Goal: Navigation & Orientation: Find specific page/section

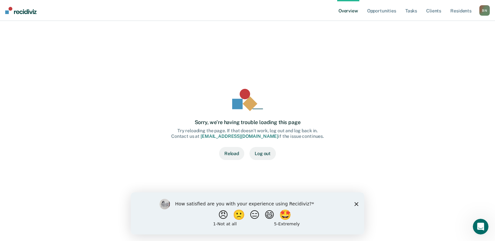
click at [344, 10] on link "Overview" at bounding box center [348, 10] width 22 height 21
click at [382, 10] on link "Opportunities" at bounding box center [382, 10] width 32 height 21
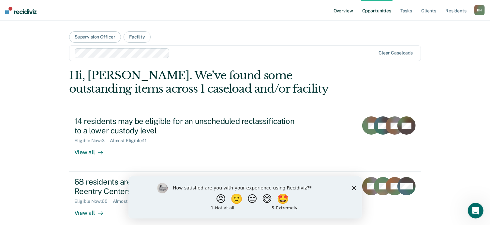
click at [338, 10] on link "Overview" at bounding box center [343, 10] width 22 height 21
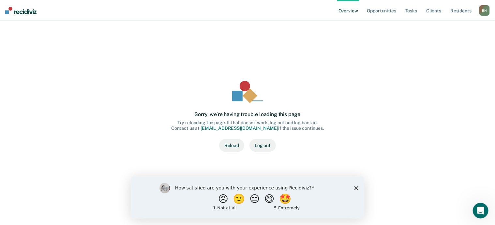
click at [231, 147] on button "Reload" at bounding box center [231, 145] width 25 height 13
click at [381, 11] on link "Opportunities" at bounding box center [382, 10] width 32 height 21
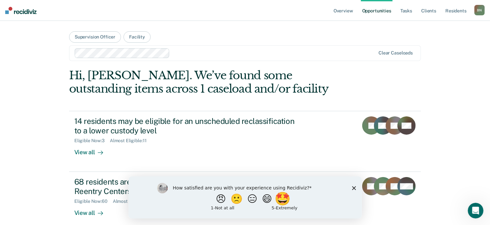
click at [284, 198] on button "🤩" at bounding box center [283, 198] width 18 height 13
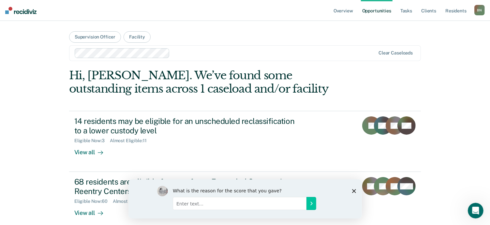
click at [353, 189] on icon "Close survey" at bounding box center [354, 191] width 4 height 4
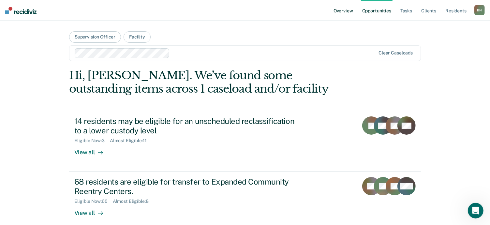
click at [345, 11] on link "Overview" at bounding box center [343, 10] width 22 height 21
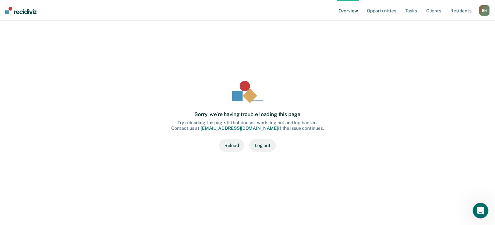
click at [235, 145] on button "Reload" at bounding box center [231, 145] width 25 height 13
click at [382, 10] on link "Opportunities" at bounding box center [382, 10] width 32 height 21
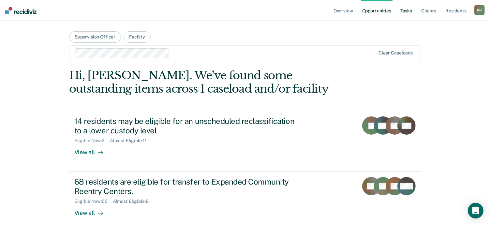
click at [410, 12] on link "Tasks" at bounding box center [406, 10] width 14 height 21
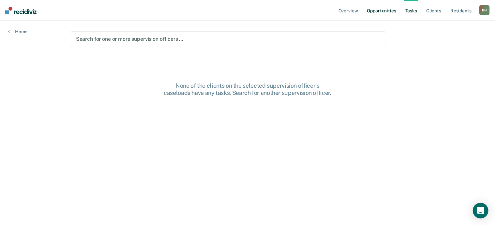
click at [383, 11] on link "Opportunities" at bounding box center [382, 10] width 32 height 21
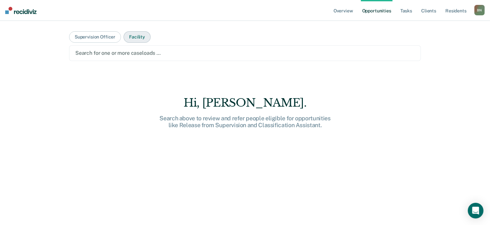
click at [131, 36] on button "Facility" at bounding box center [137, 36] width 27 height 11
click at [455, 13] on link "Resident s" at bounding box center [456, 10] width 24 height 21
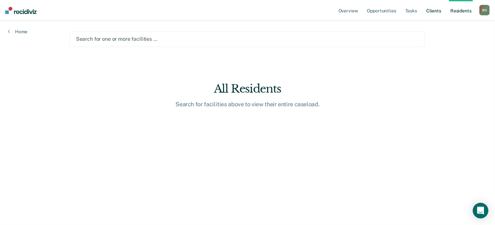
click at [433, 13] on link "Client s" at bounding box center [434, 10] width 18 height 21
click at [376, 14] on link "Opportunities" at bounding box center [382, 10] width 32 height 21
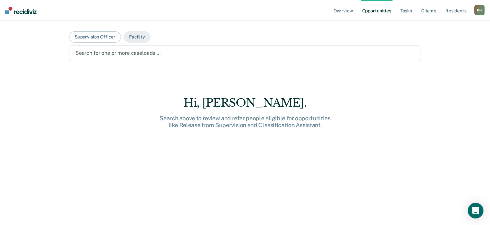
click at [106, 53] on div at bounding box center [244, 52] width 339 height 7
